Goal: Information Seeking & Learning: Learn about a topic

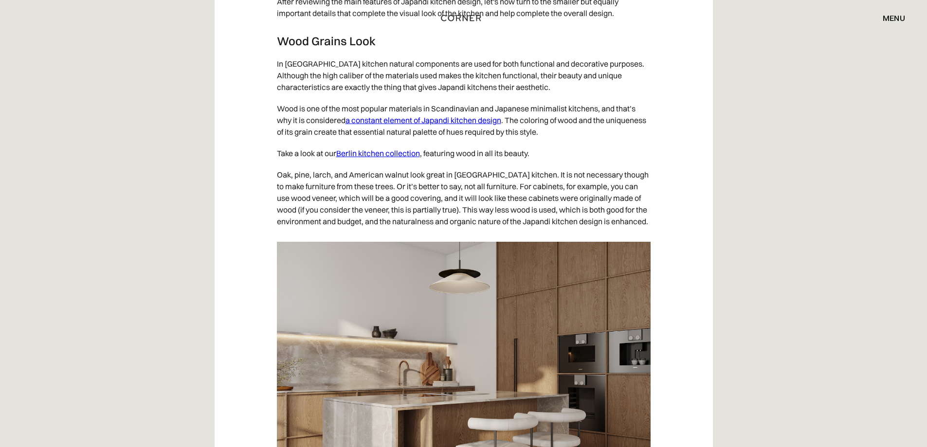
scroll to position [3357, 0]
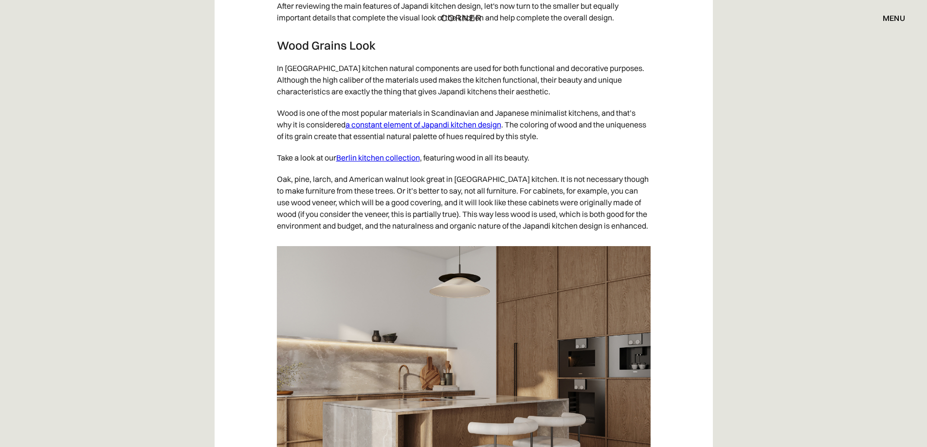
click at [394, 163] on link "Berlin kitchen collection" at bounding box center [378, 158] width 84 height 10
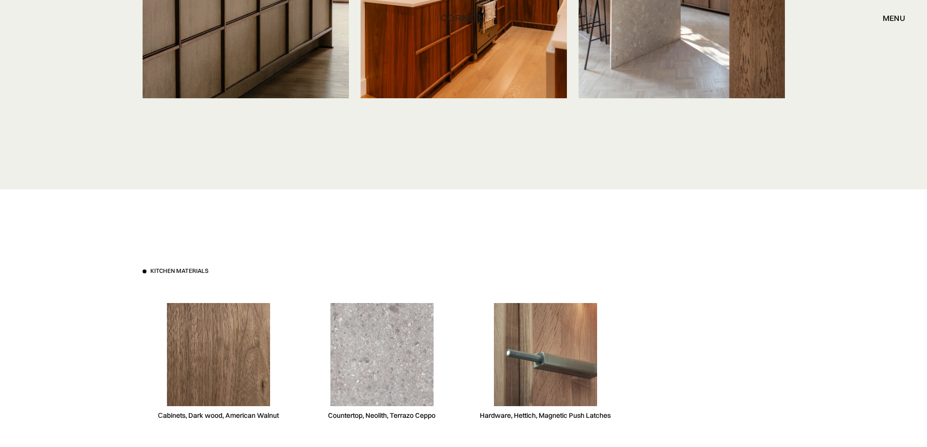
scroll to position [2189, 0]
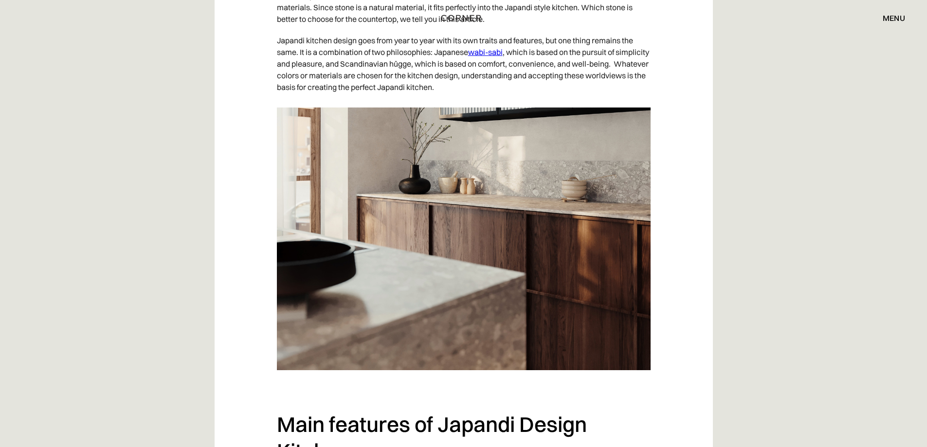
scroll to position [1508, 0]
